Goal: Register for event/course

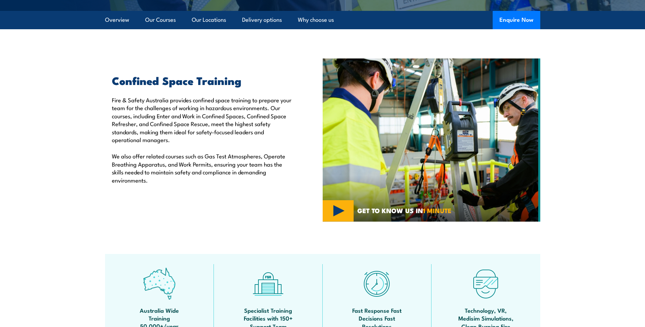
scroll to position [102, 0]
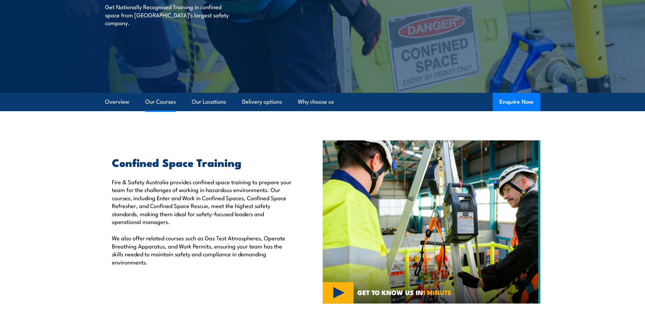
click at [163, 104] on link "Our Courses" at bounding box center [160, 102] width 31 height 18
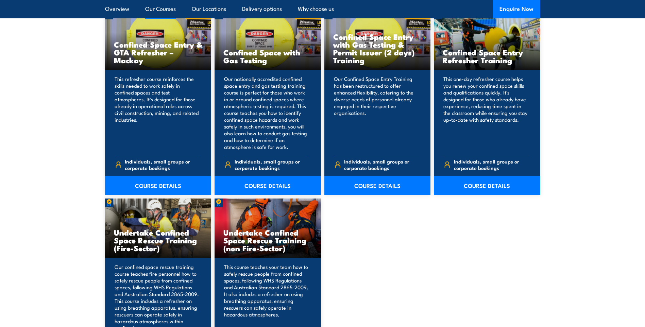
scroll to position [584, 0]
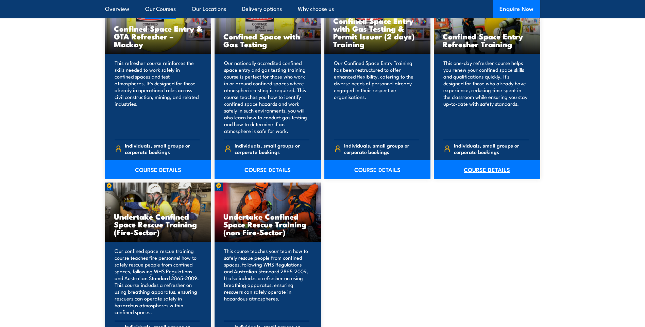
click at [499, 167] on link "COURSE DETAILS" at bounding box center [487, 169] width 106 height 19
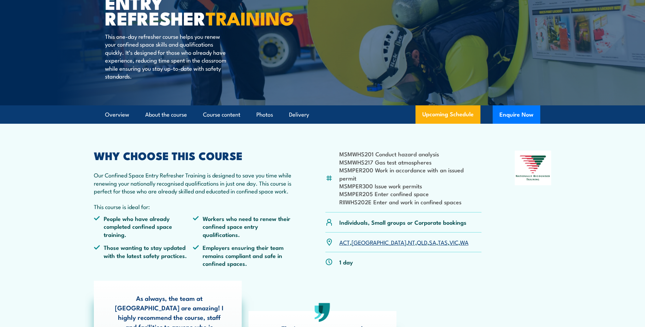
scroll to position [136, 0]
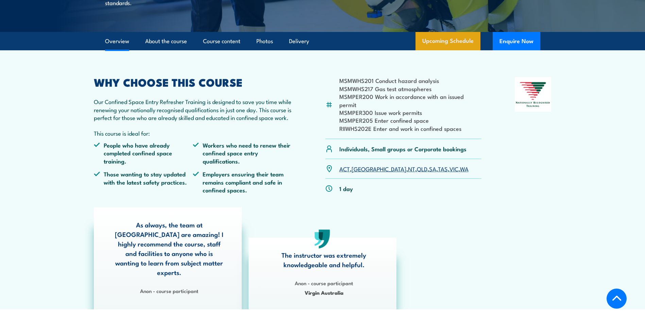
click at [446, 42] on link "Upcoming Schedule" at bounding box center [448, 41] width 65 height 18
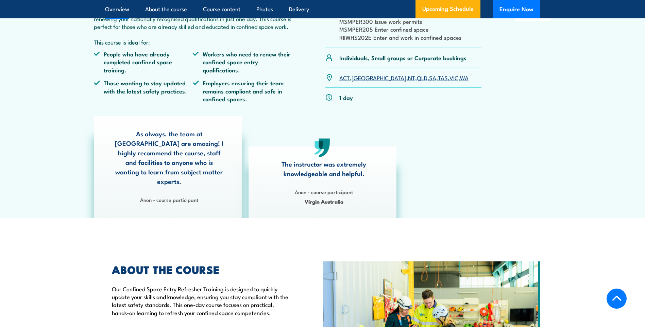
scroll to position [254, 0]
